Goal: Find specific page/section: Find specific page/section

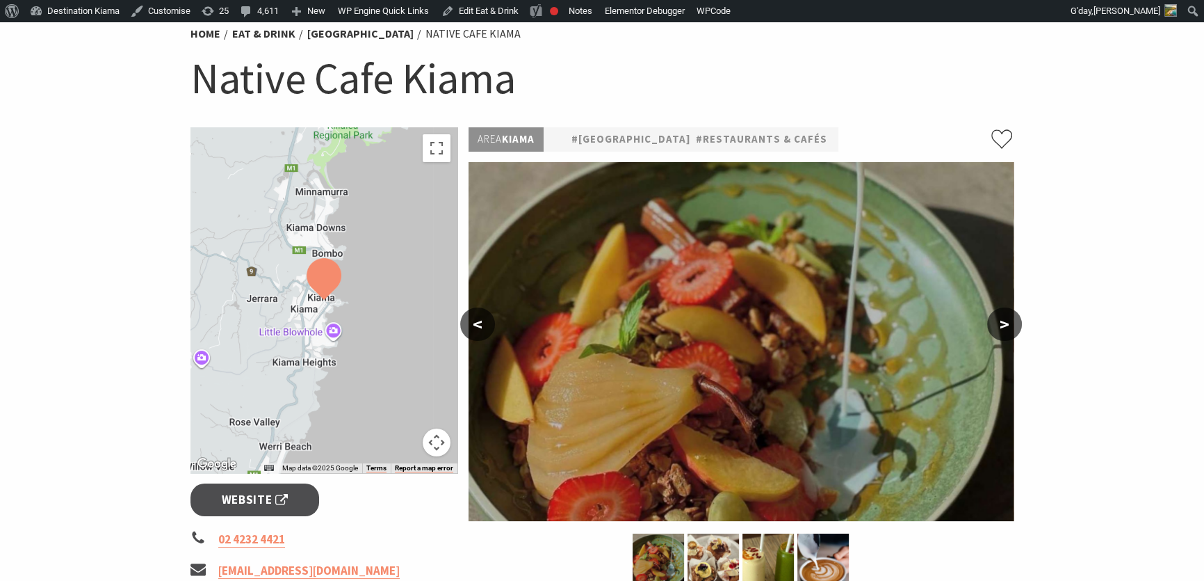
scroll to position [252, 0]
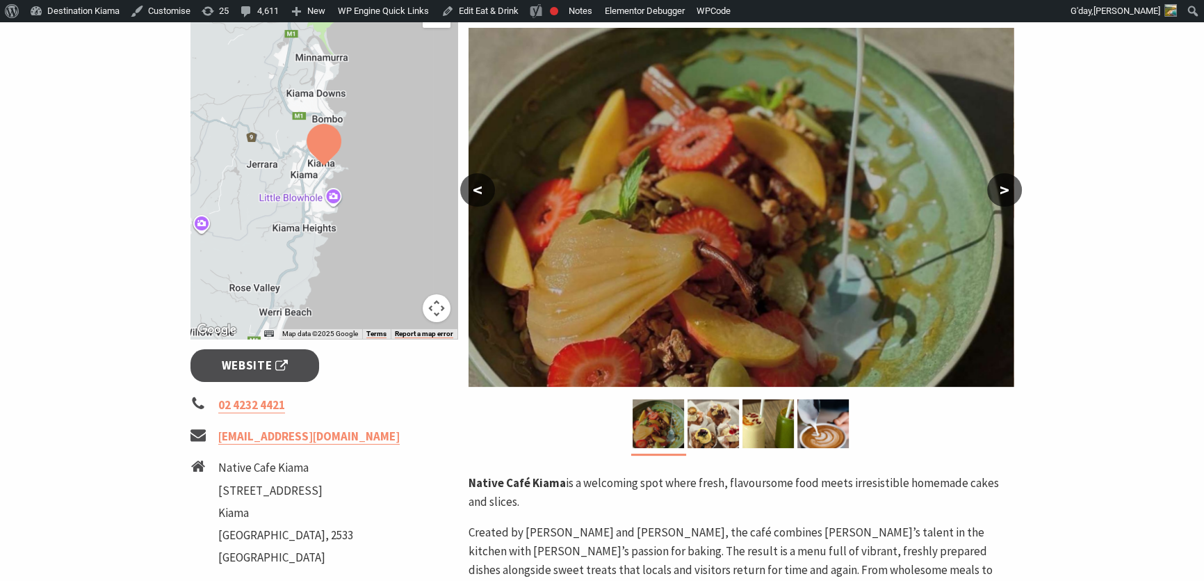
click at [1005, 186] on button ">" at bounding box center [1004, 189] width 35 height 33
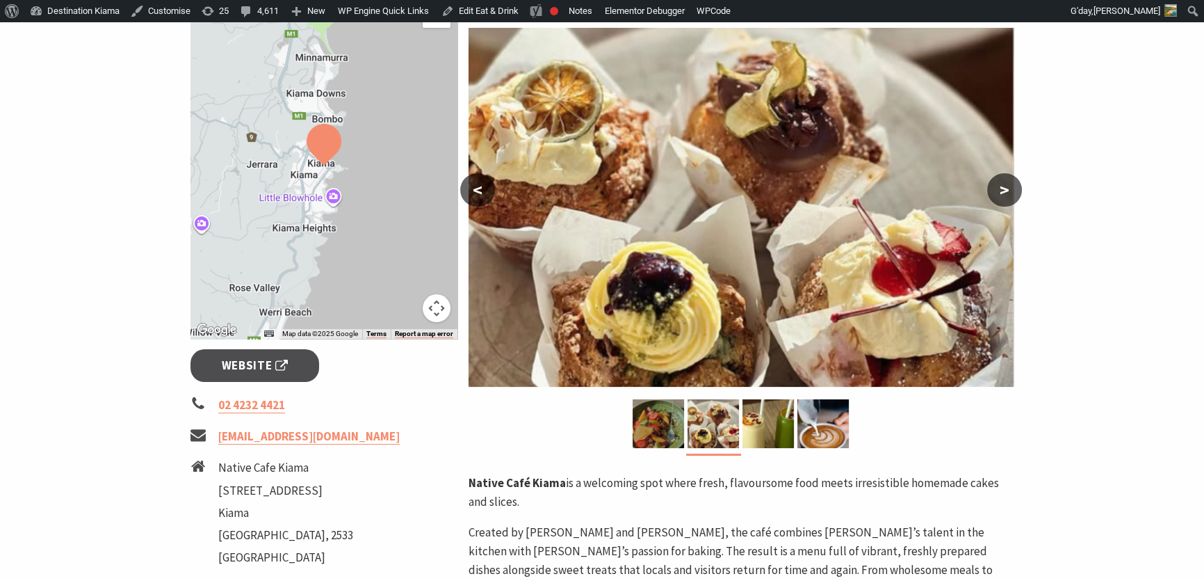
click at [1005, 186] on button ">" at bounding box center [1004, 189] width 35 height 33
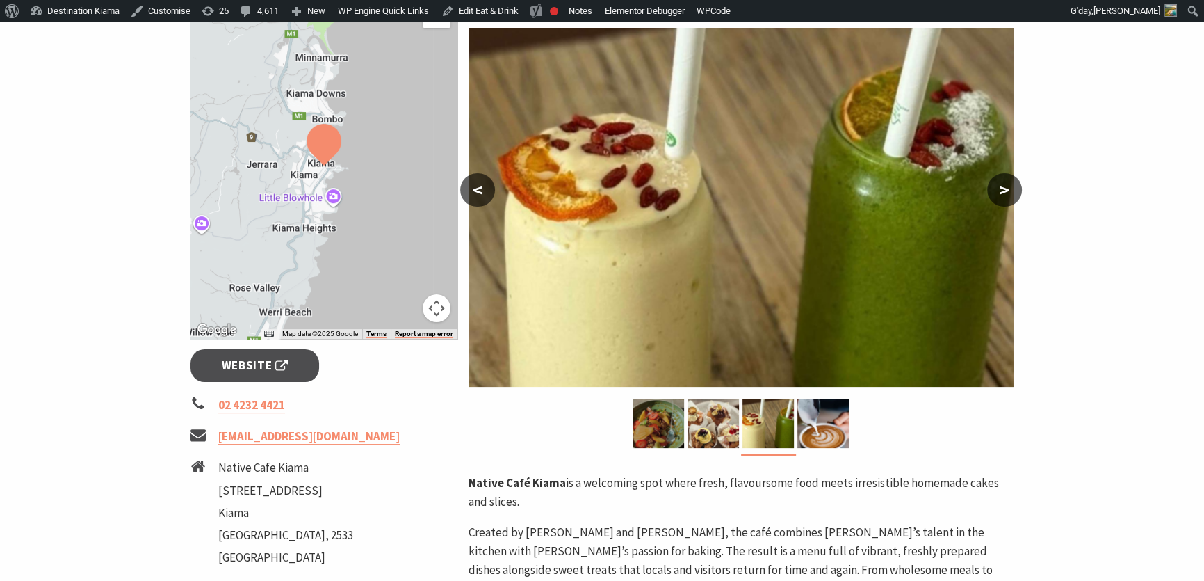
click at [1005, 185] on button ">" at bounding box center [1004, 189] width 35 height 33
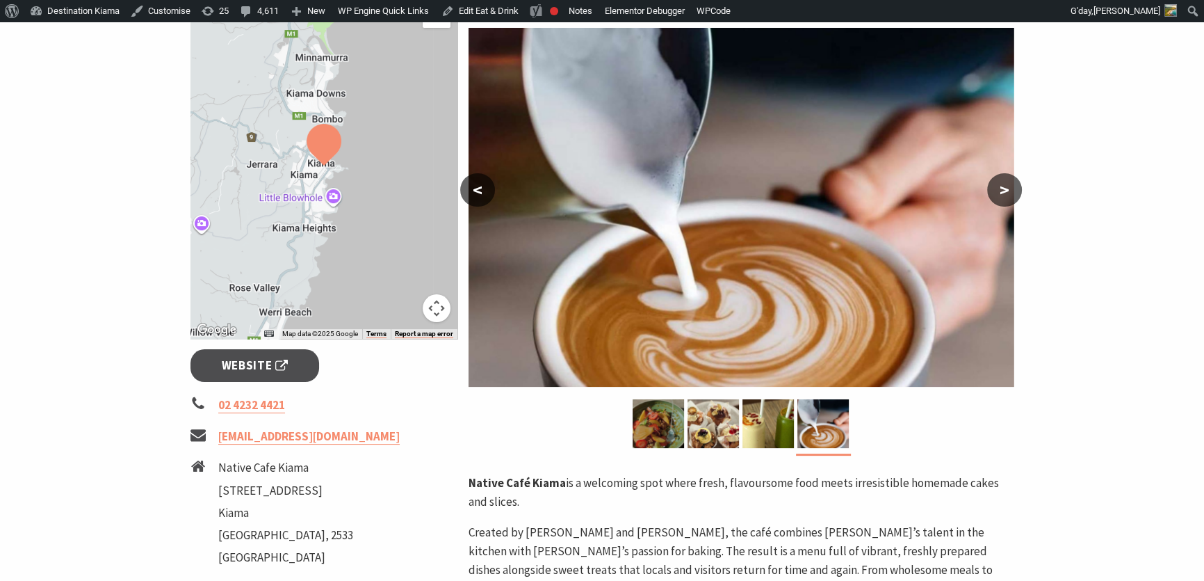
click at [1005, 185] on button ">" at bounding box center [1004, 189] width 35 height 33
click at [476, 188] on button "<" at bounding box center [477, 189] width 35 height 33
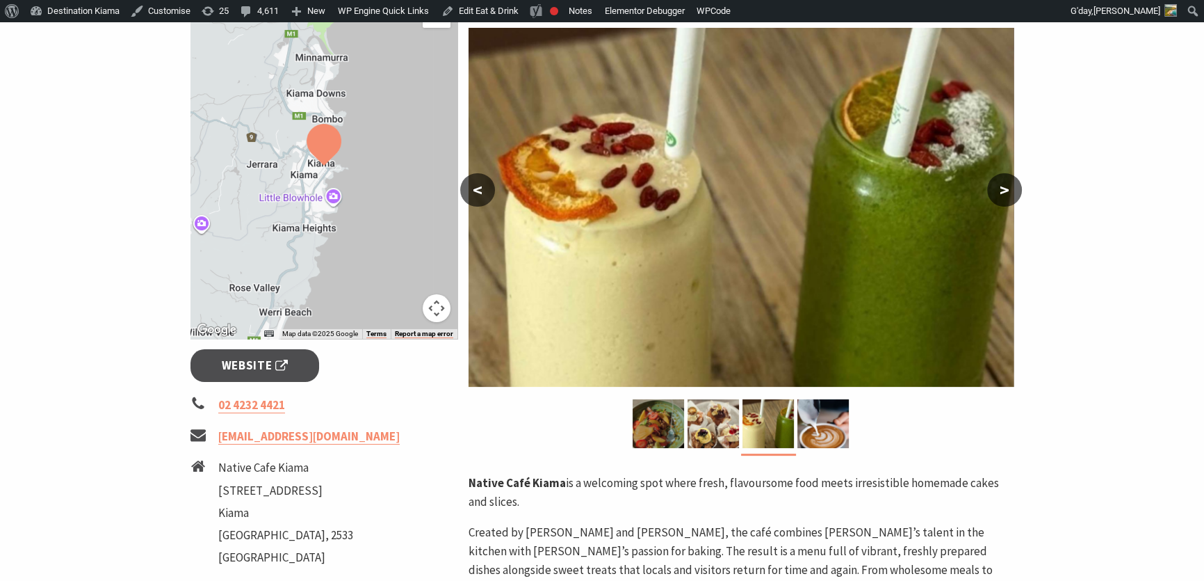
click at [476, 188] on button "<" at bounding box center [477, 189] width 35 height 33
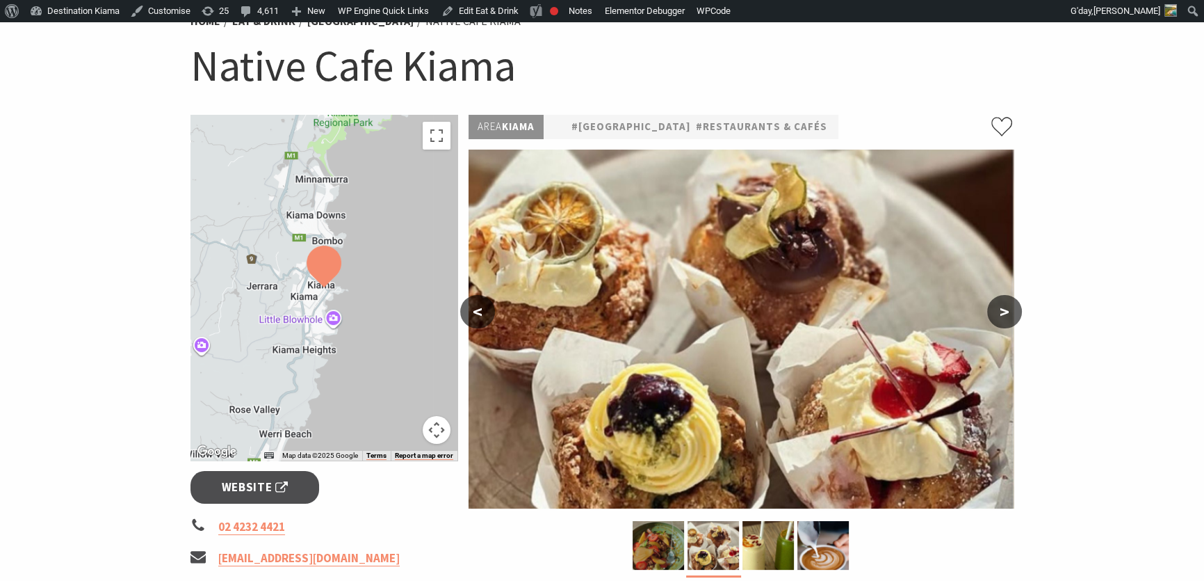
scroll to position [0, 0]
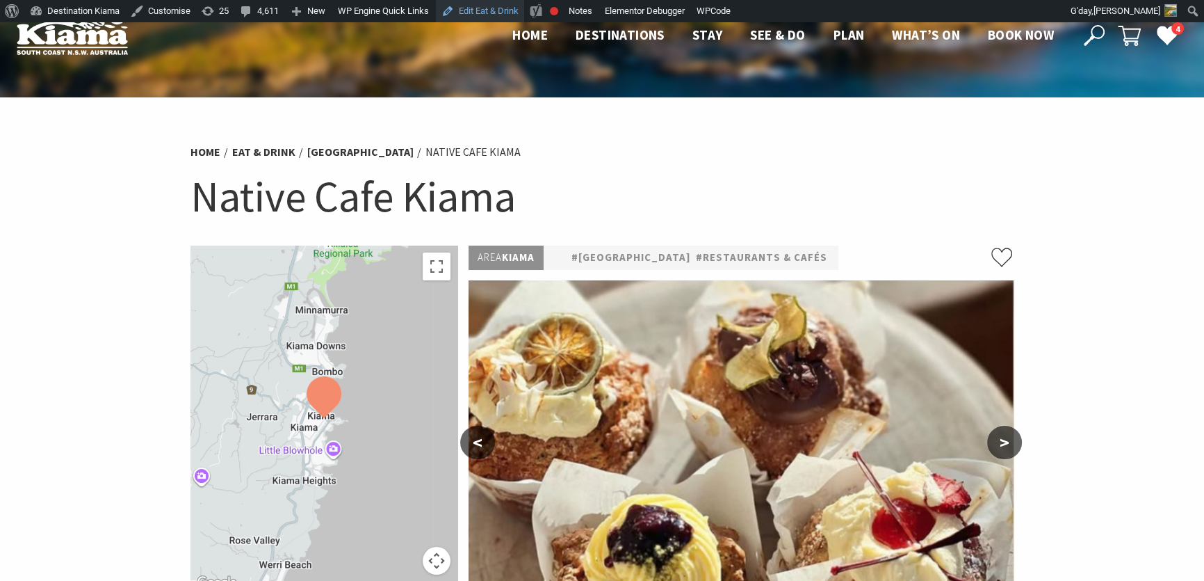
click at [503, 7] on link "Edit Eat & Drink" at bounding box center [480, 11] width 88 height 22
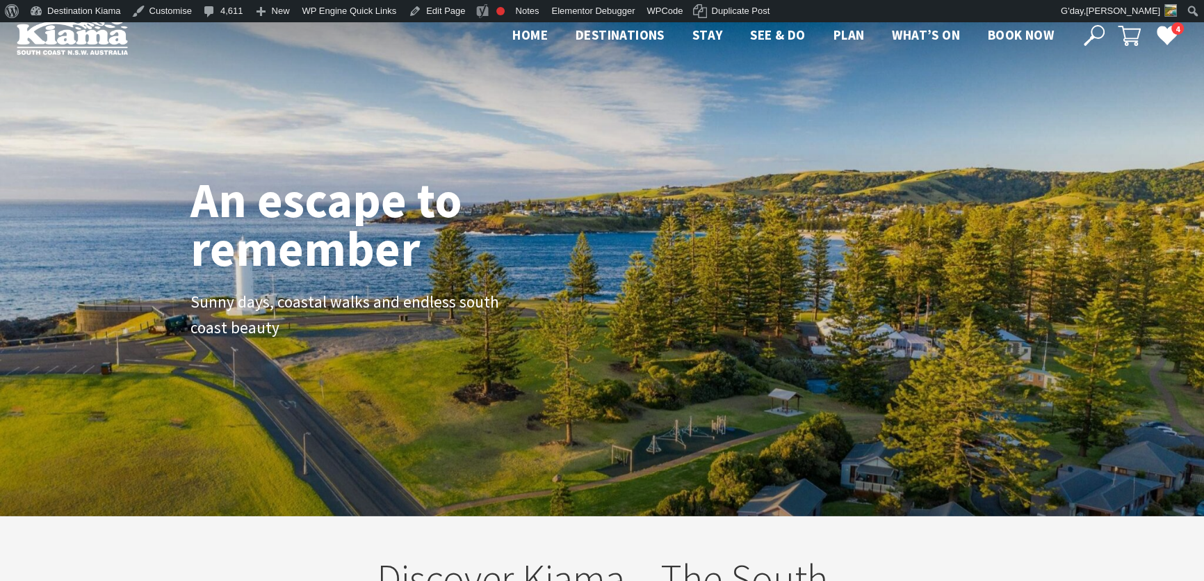
scroll to position [220, 1213]
click at [1092, 34] on use at bounding box center [1094, 35] width 21 height 21
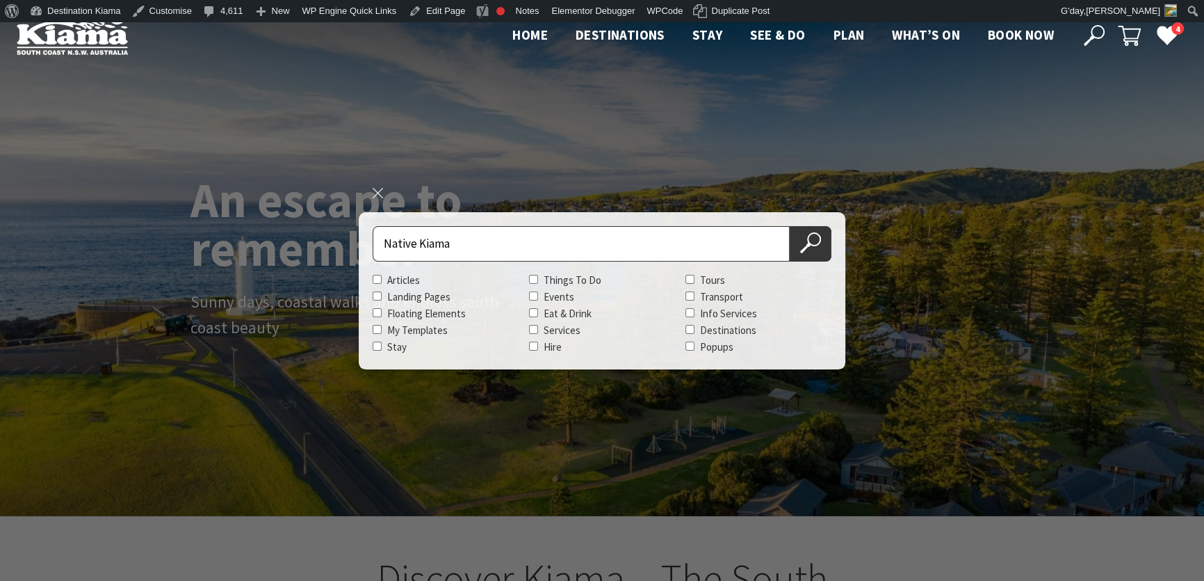
type input "Native Kiama"
click at [790, 226] on button "Search Now" at bounding box center [811, 243] width 42 height 35
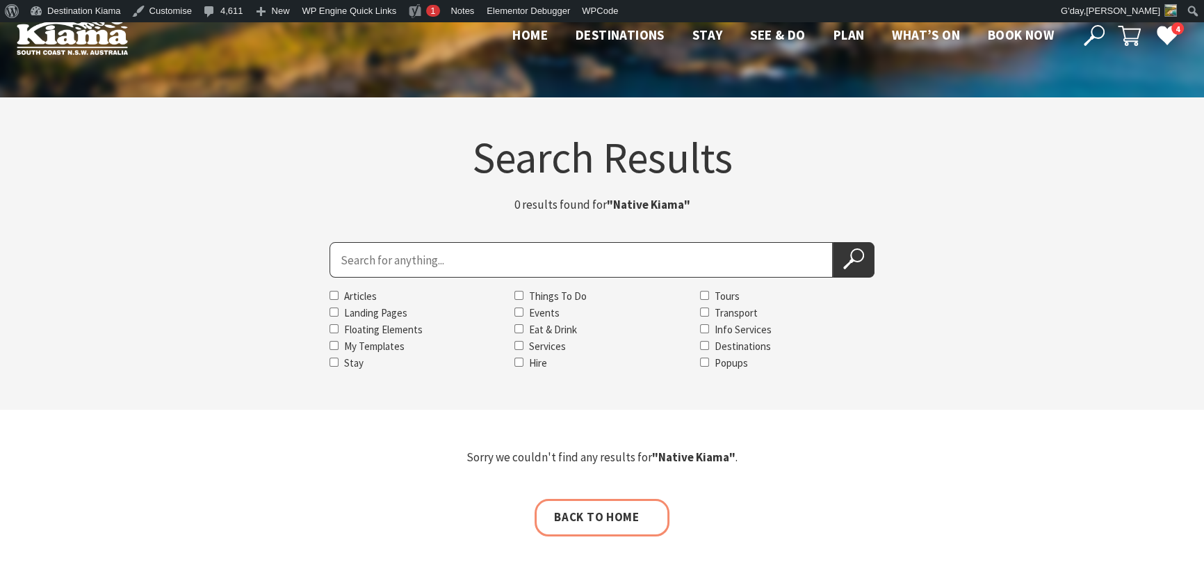
click at [480, 256] on input "Search for" at bounding box center [581, 259] width 503 height 35
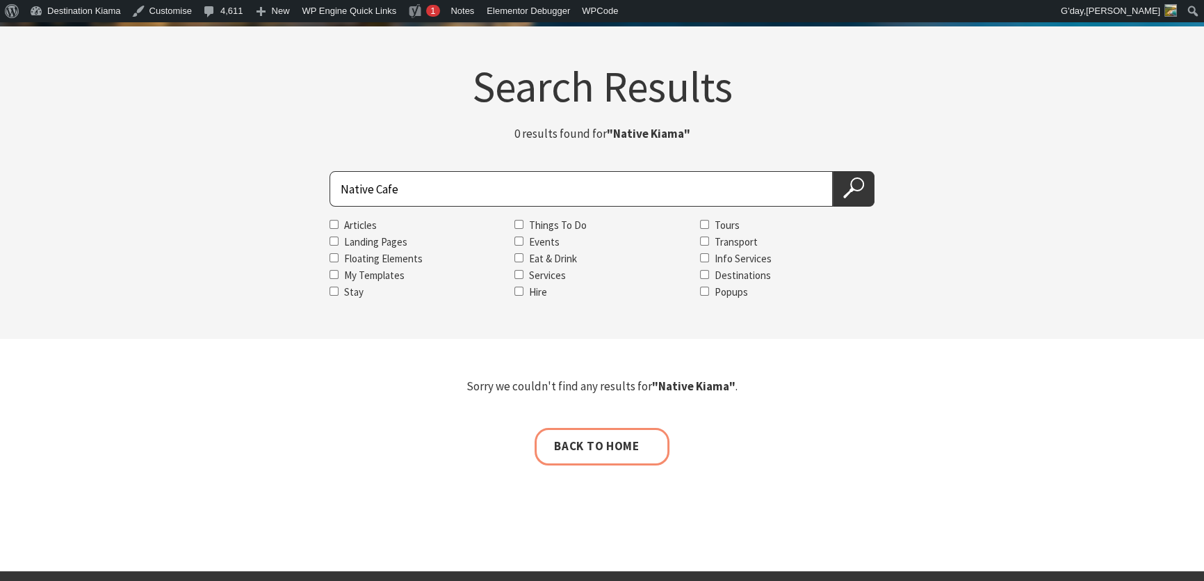
scroll to position [63, 0]
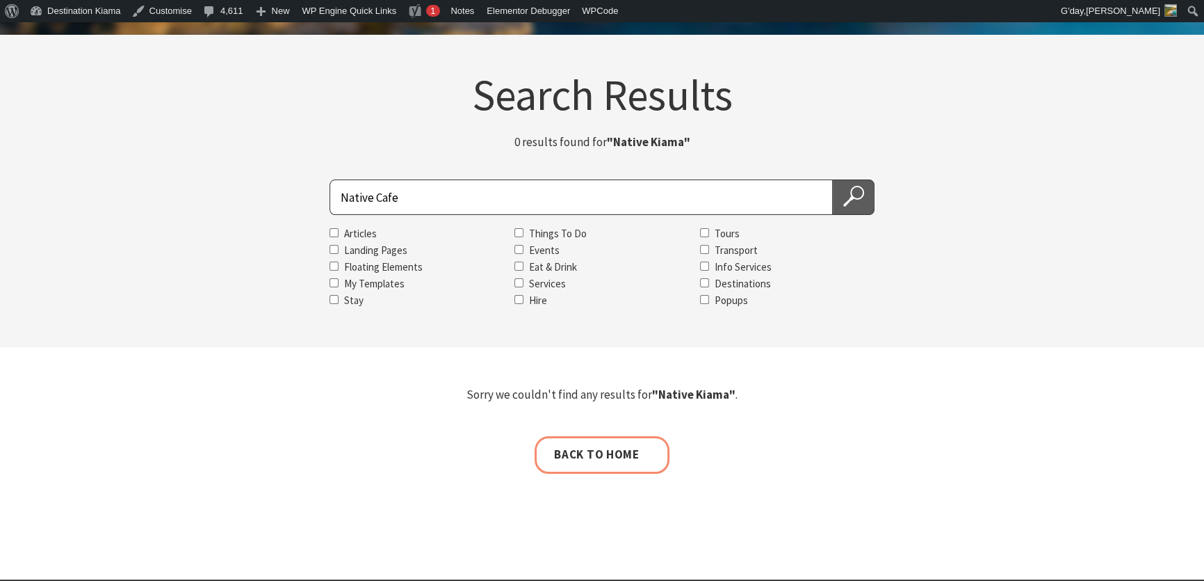
type input "Native Cafe"
click at [867, 186] on button "Search Now" at bounding box center [854, 196] width 42 height 35
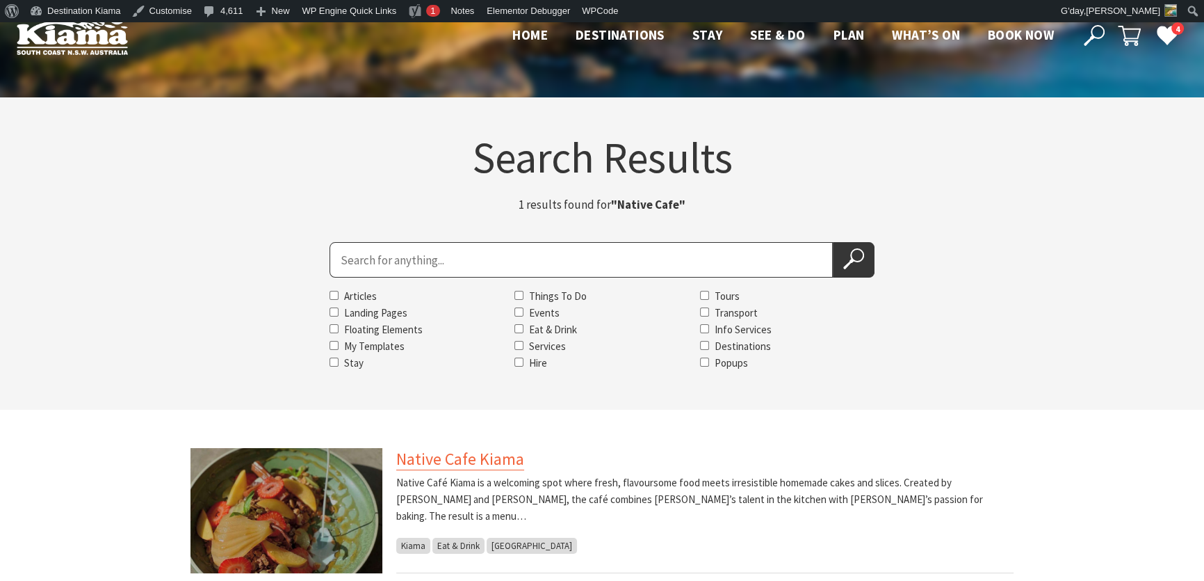
click at [477, 455] on link "Native Cafe Kiama" at bounding box center [460, 459] width 128 height 22
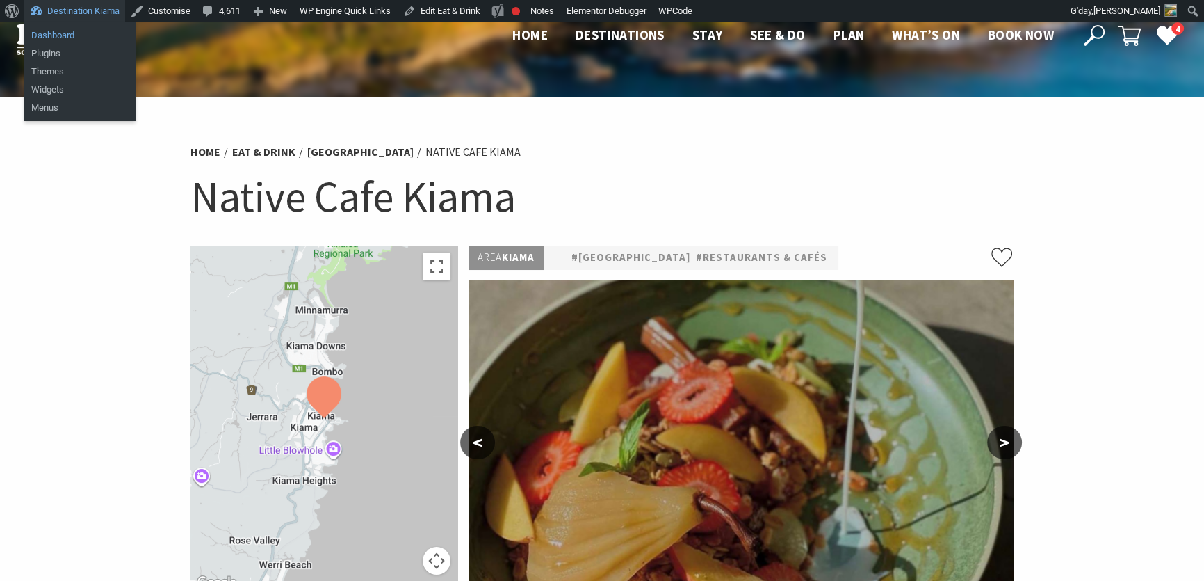
click at [48, 33] on link "Dashboard" at bounding box center [79, 35] width 111 height 18
